Goal: Check status: Check status

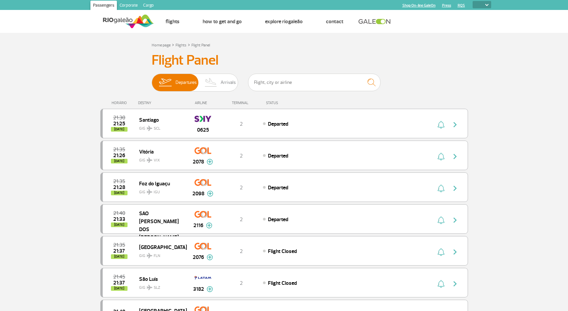
select select
click at [271, 86] on input "text" at bounding box center [314, 83] width 133 height 18
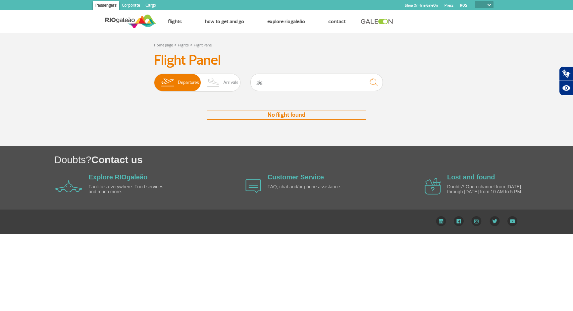
click at [300, 65] on h3 "Flight Panel" at bounding box center [286, 60] width 265 height 17
click at [300, 88] on input "gig" at bounding box center [317, 83] width 133 height 18
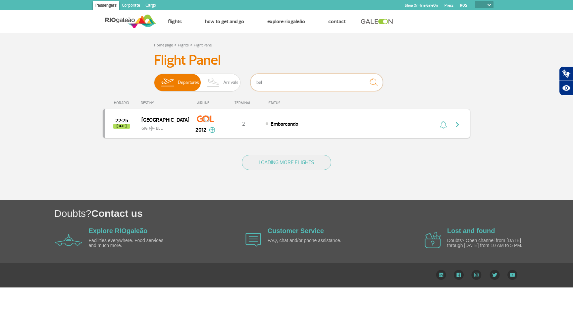
type input "bel"
click at [458, 126] on img "button" at bounding box center [458, 125] width 8 height 8
click at [206, 117] on img at bounding box center [205, 118] width 17 height 11
click at [457, 126] on img "button" at bounding box center [458, 125] width 8 height 8
click at [182, 129] on span "GIG BEL" at bounding box center [163, 127] width 42 height 10
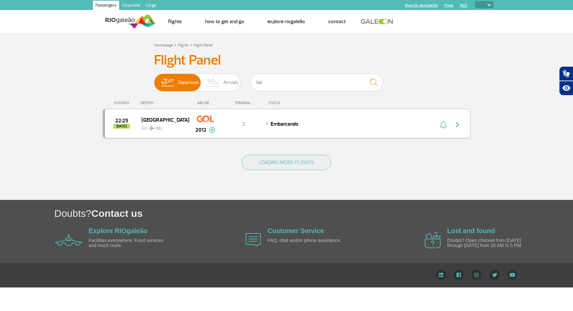
click at [212, 131] on img at bounding box center [212, 130] width 6 height 6
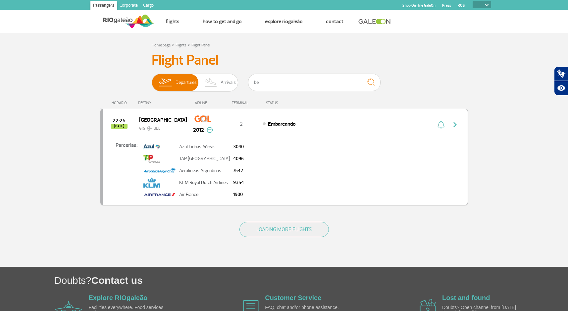
click at [210, 129] on img at bounding box center [210, 130] width 6 height 6
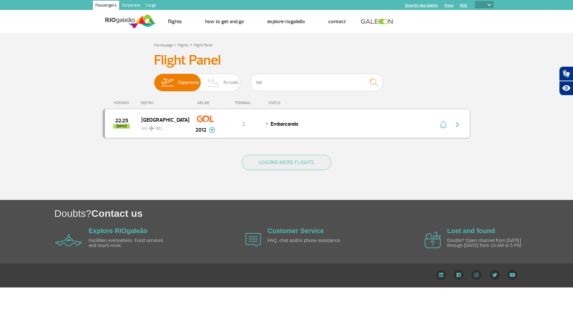
click at [473, 71] on div "Home page > Flights > Flight Panel Flight Panel Departures Arrivals bel 22:25 […" at bounding box center [287, 120] width 378 height 159
click at [416, 48] on div "Home page > Flights > Flight Panel" at bounding box center [286, 45] width 265 height 8
